Goal: Information Seeking & Learning: Learn about a topic

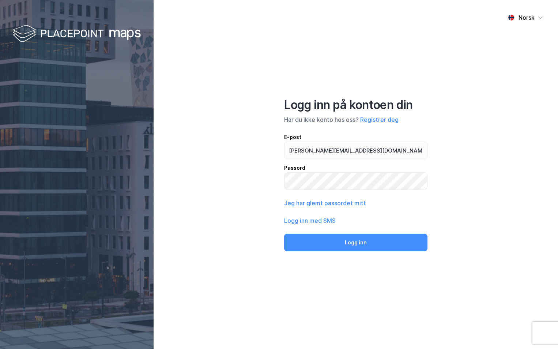
type input "[PERSON_NAME][EMAIL_ADDRESS][DOMAIN_NAME]"
click at [284, 234] on button "Logg inn" at bounding box center [355, 243] width 143 height 18
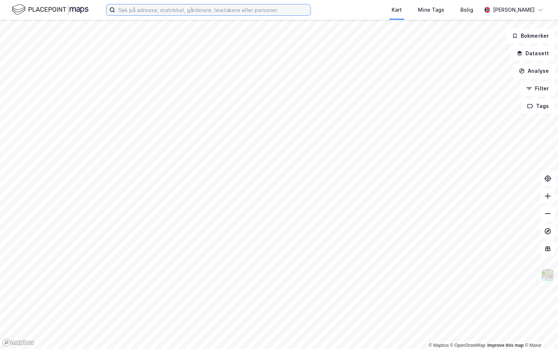
click at [141, 7] on input at bounding box center [212, 9] width 195 height 11
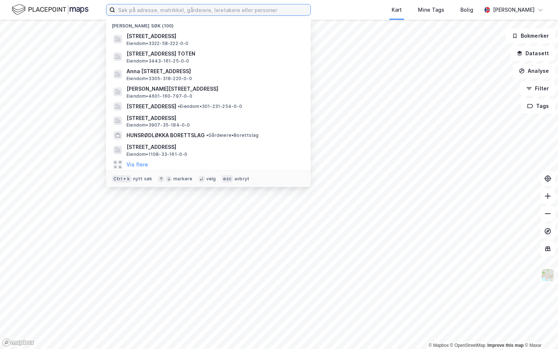
paste input "301-211/112/0/0"
type input "301-211/112/0/0"
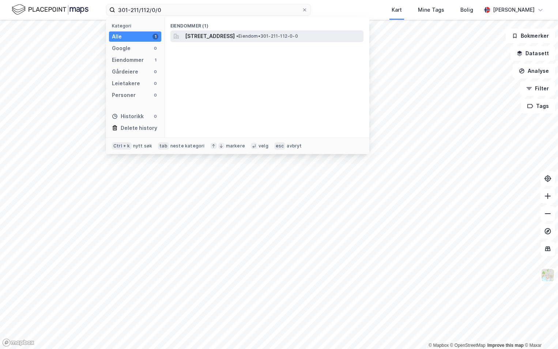
click at [205, 34] on span "[STREET_ADDRESS]" at bounding box center [210, 36] width 50 height 9
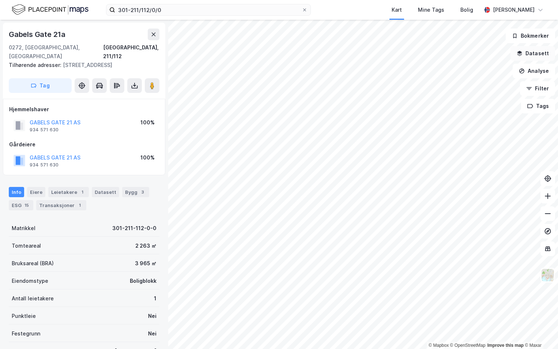
click at [544, 50] on button "Datasett" at bounding box center [533, 53] width 45 height 15
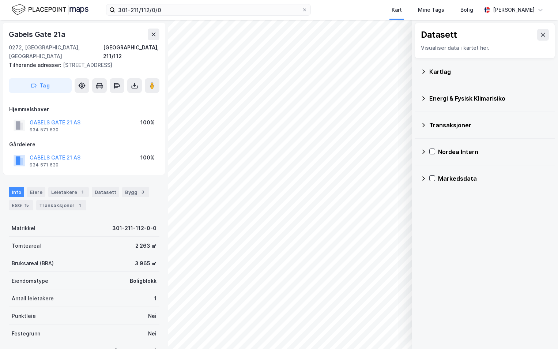
click at [432, 71] on div "Kartlag" at bounding box center [489, 71] width 120 height 9
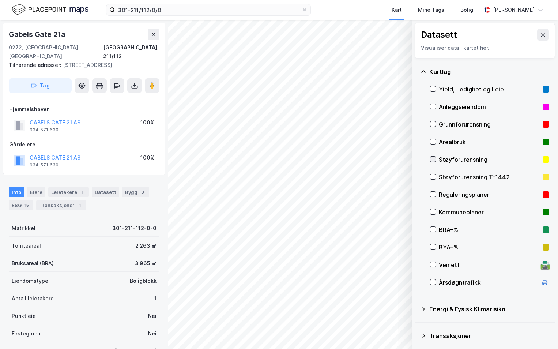
click at [434, 156] on div at bounding box center [433, 159] width 6 height 6
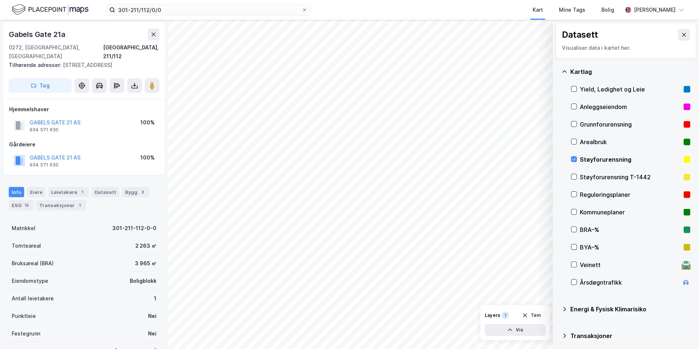
scroll to position [57, 0]
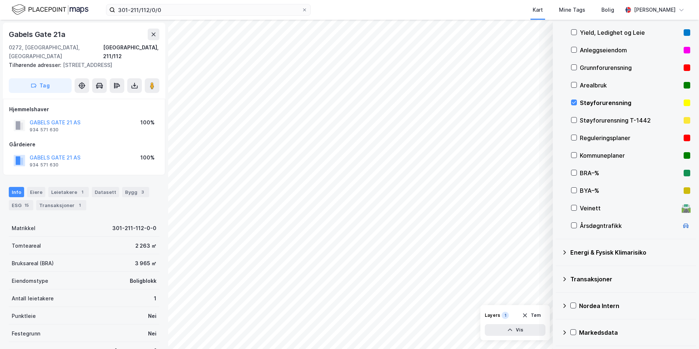
click at [558, 252] on icon at bounding box center [565, 252] width 3 height 4
click at [558, 270] on icon at bounding box center [583, 269] width 4 height 3
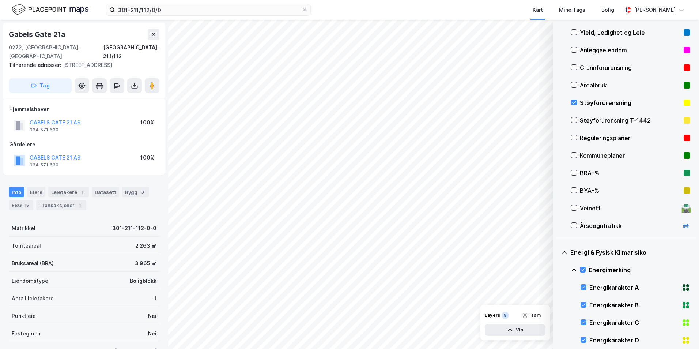
click at [558, 270] on icon at bounding box center [574, 270] width 6 height 6
click at [558, 305] on icon at bounding box center [582, 304] width 5 height 5
click at [558, 304] on icon at bounding box center [574, 305] width 6 height 6
click at [558, 321] on icon at bounding box center [582, 322] width 5 height 5
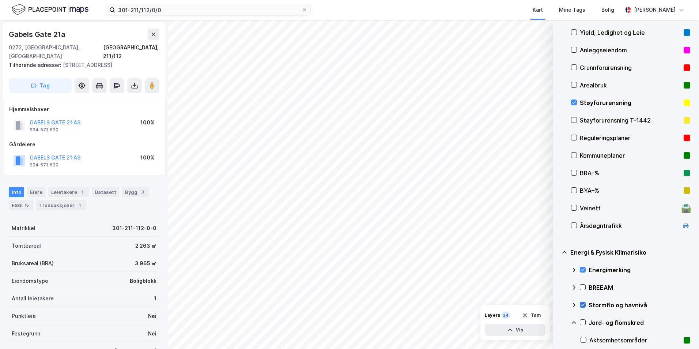
click at [558, 305] on icon at bounding box center [583, 305] width 4 height 3
click at [558, 305] on icon at bounding box center [582, 304] width 5 height 5
click at [558, 305] on icon at bounding box center [574, 305] width 6 height 6
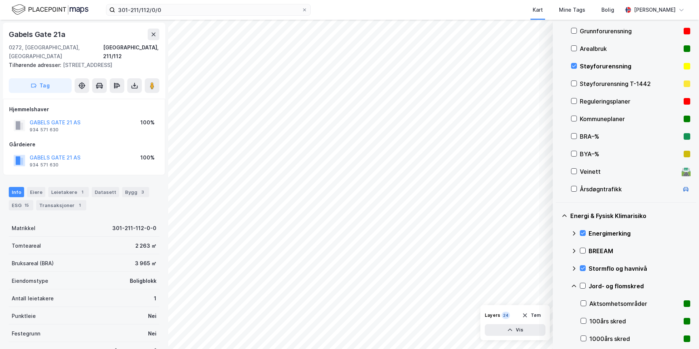
drag, startPoint x: 584, startPoint y: 285, endPoint x: 580, endPoint y: 286, distance: 4.9
click at [558, 285] on icon at bounding box center [583, 286] width 4 height 3
click at [558, 286] on icon at bounding box center [574, 286] width 6 height 6
click at [558, 302] on icon at bounding box center [582, 303] width 5 height 5
click at [558, 304] on icon at bounding box center [574, 304] width 6 height 6
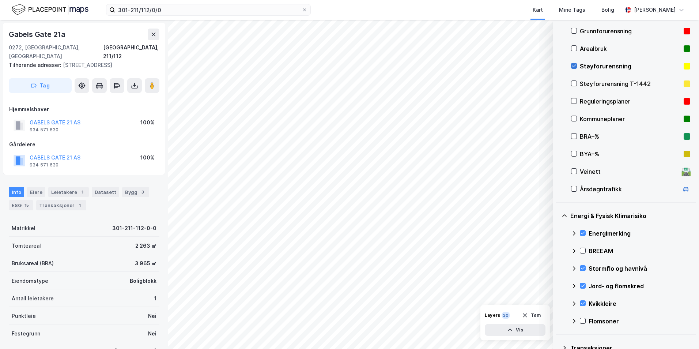
click at [558, 67] on icon at bounding box center [574, 65] width 5 height 5
click at [558, 320] on icon at bounding box center [582, 320] width 5 height 5
click at [558, 321] on icon at bounding box center [574, 321] width 6 height 6
click at [558, 67] on icon at bounding box center [574, 66] width 4 height 3
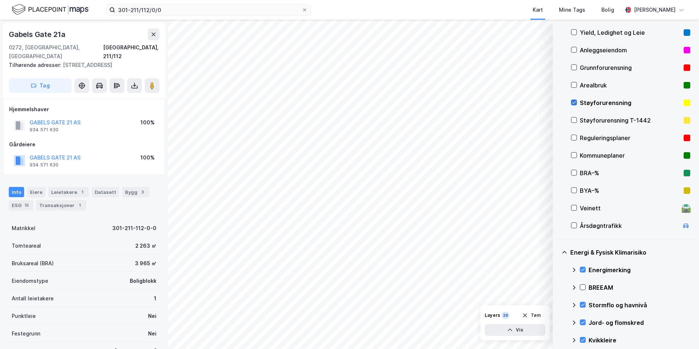
click at [558, 100] on icon at bounding box center [574, 102] width 5 height 5
click at [558, 65] on icon at bounding box center [574, 67] width 5 height 5
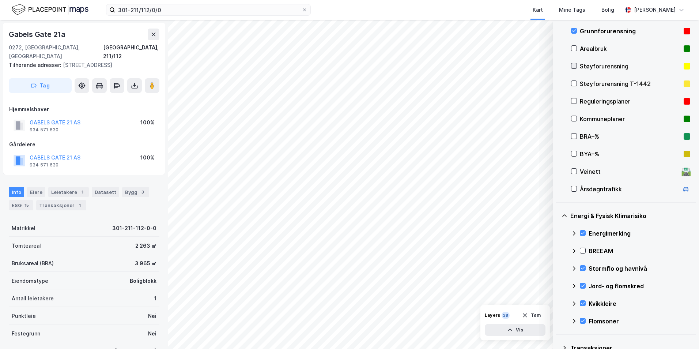
click at [558, 67] on icon at bounding box center [574, 66] width 4 height 3
